Goal: Find specific page/section: Find specific page/section

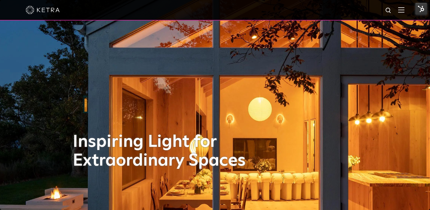
click at [400, 11] on img at bounding box center [401, 9] width 6 height 5
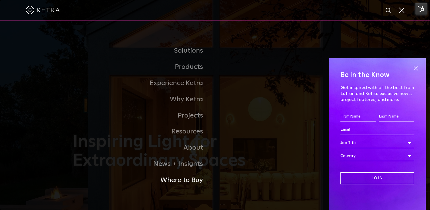
click at [186, 180] on link "Where to Buy" at bounding box center [144, 180] width 142 height 16
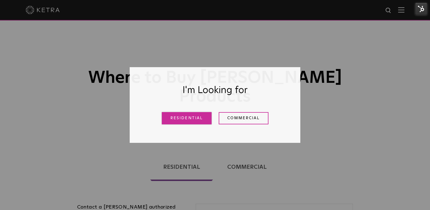
click at [191, 118] on link "Residential" at bounding box center [187, 118] width 50 height 12
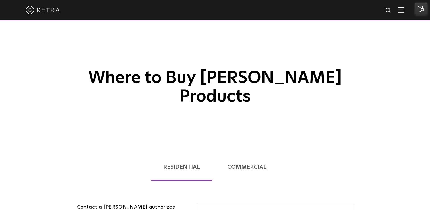
scroll to position [105, 0]
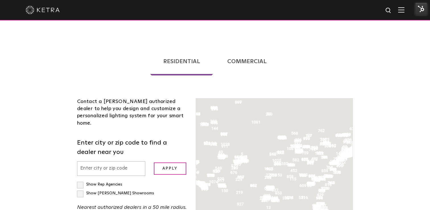
scroll to position [145, 0]
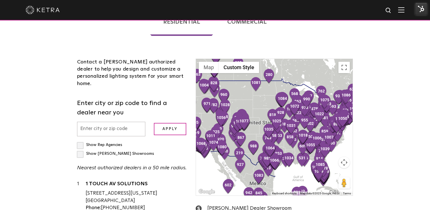
click at [108, 122] on input "text" at bounding box center [111, 129] width 68 height 14
type input "83333"
click at [174, 123] on input "Apply" at bounding box center [170, 129] width 32 height 12
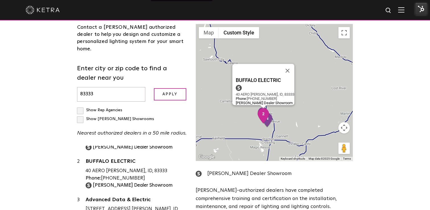
scroll to position [183, 0]
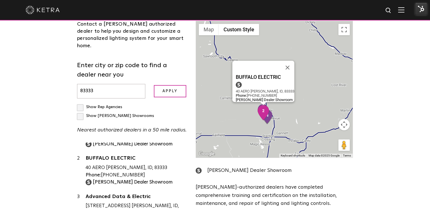
click at [148, 155] on div "BUFFALO ELECTRIC 40 AERO [PERSON_NAME], ID, 83333 Phone: [PHONE_NUMBER] [PERSON…" at bounding box center [136, 170] width 101 height 31
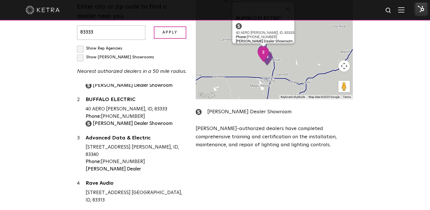
scroll to position [197, 0]
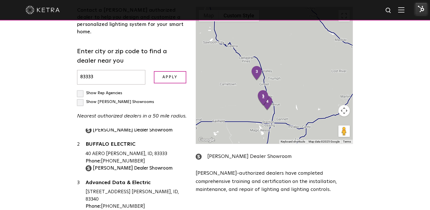
drag, startPoint x: 105, startPoint y: 52, endPoint x: 56, endPoint y: 49, distance: 49.3
click at [56, 49] on div "Loading... Residential Commercial Contact a [PERSON_NAME] authorized dealer to …" at bounding box center [215, 104] width 430 height 316
click at [82, 91] on label "Show Rep Agencies" at bounding box center [99, 93] width 45 height 4
click at [81, 89] on input "Show Rep Agencies" at bounding box center [79, 91] width 4 height 4
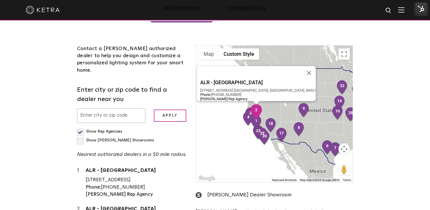
scroll to position [93, 0]
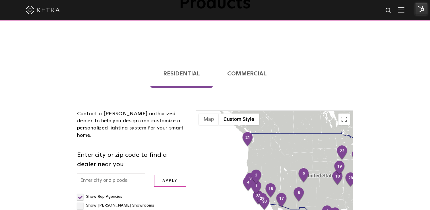
click at [82, 194] on label "Show Rep Agencies" at bounding box center [99, 196] width 45 height 4
click at [81, 192] on input "Show Rep Agencies" at bounding box center [79, 194] width 4 height 4
checkbox input "false"
click at [99, 173] on input "text" at bounding box center [111, 180] width 68 height 14
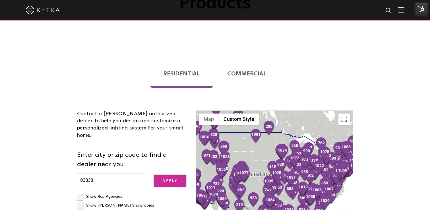
type input "83333"
click at [161, 174] on input "Apply" at bounding box center [170, 180] width 32 height 12
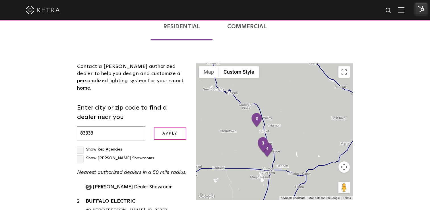
scroll to position [138, 0]
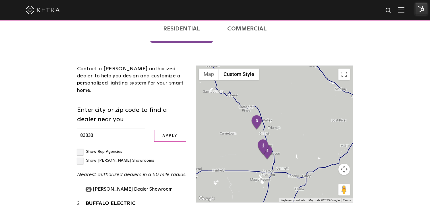
click at [407, 89] on div "Loading... Residential Commercial Contact a [PERSON_NAME] authorized dealer to …" at bounding box center [215, 163] width 430 height 316
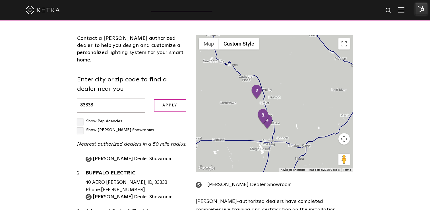
scroll to position [164, 0]
